Goal: Transaction & Acquisition: Purchase product/service

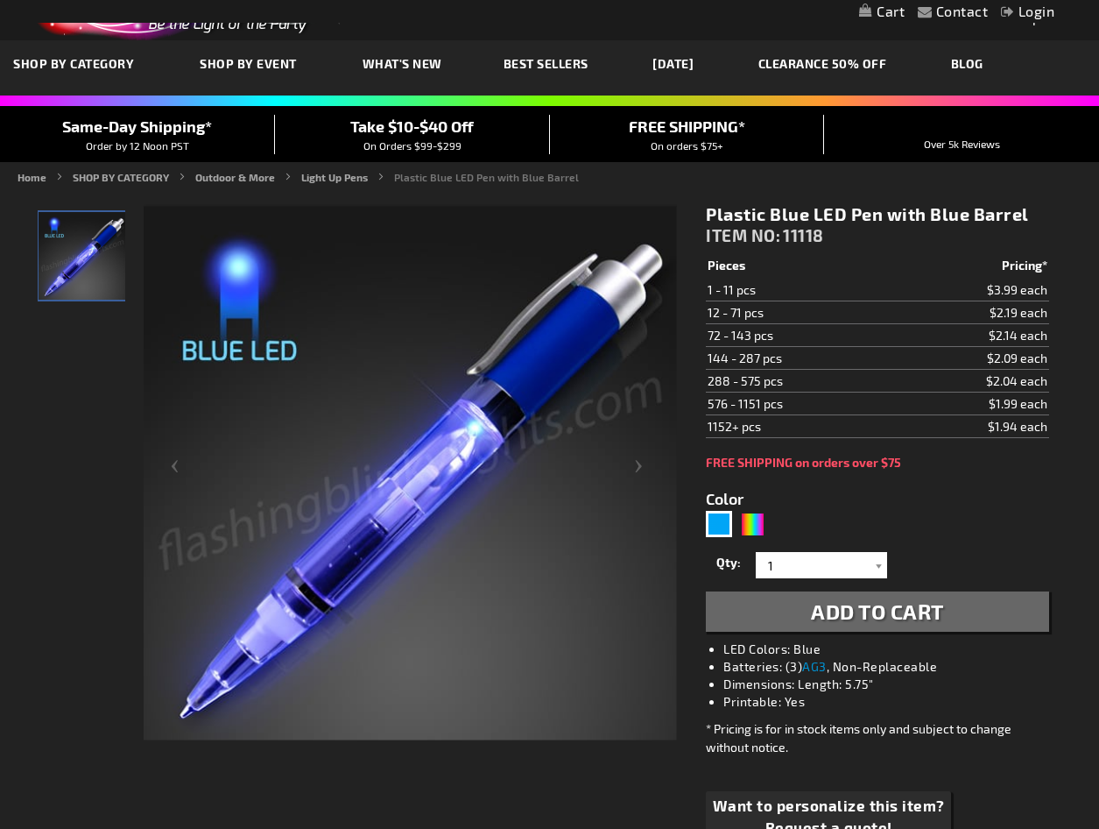
scroll to position [88, 0]
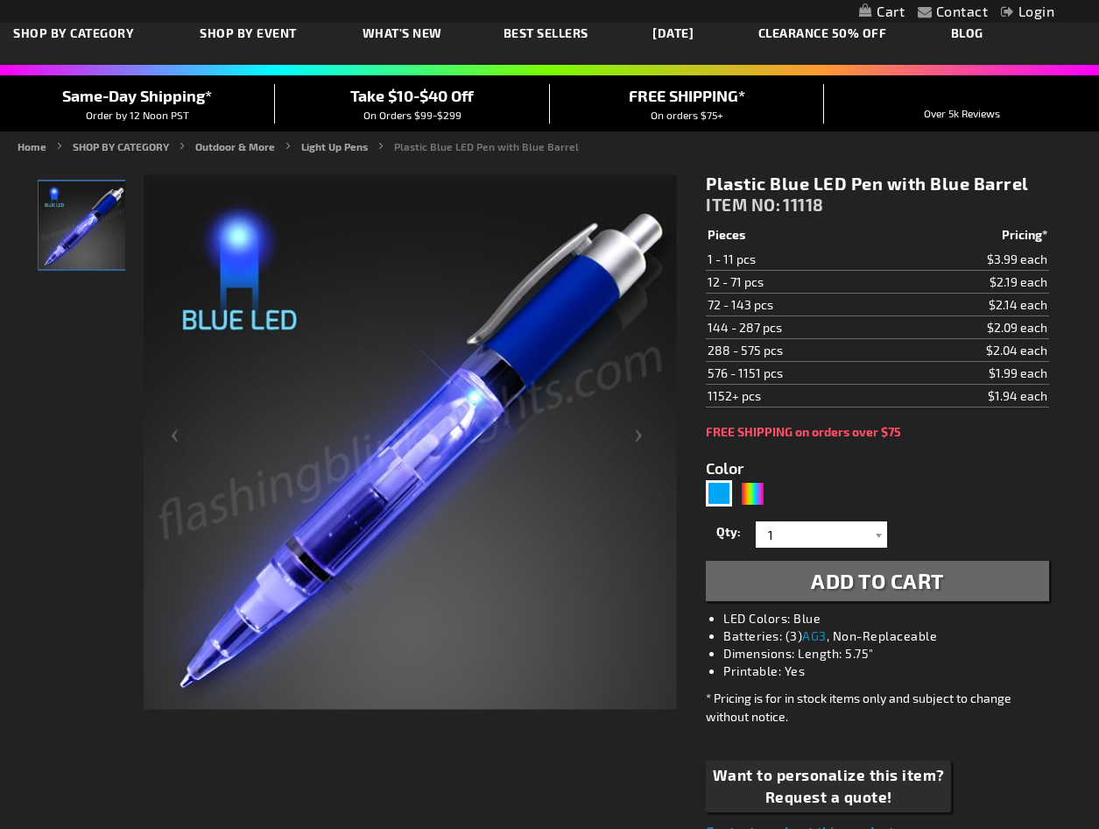
click at [391, 237] on img at bounding box center [411, 443] width 534 height 534
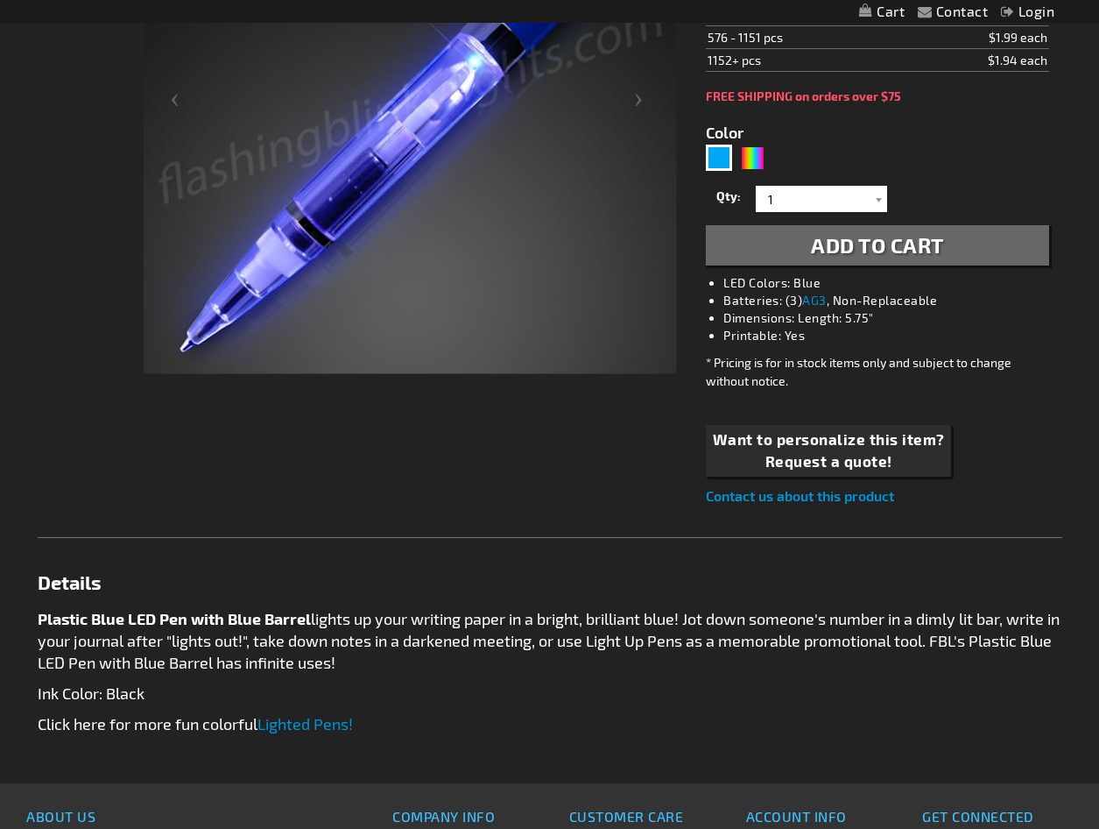
scroll to position [438, 0]
